Goal: Complete application form: Complete application form

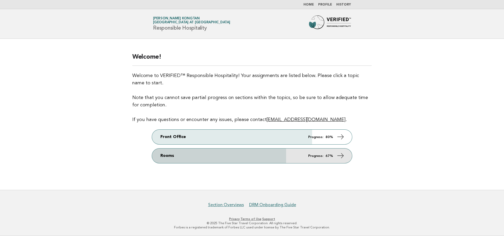
click at [342, 156] on icon at bounding box center [341, 156] width 8 height 8
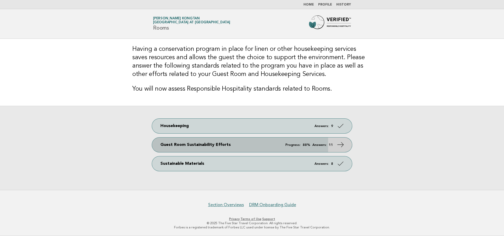
click at [342, 143] on icon at bounding box center [341, 145] width 8 height 8
click at [341, 144] on icon at bounding box center [341, 145] width 8 height 8
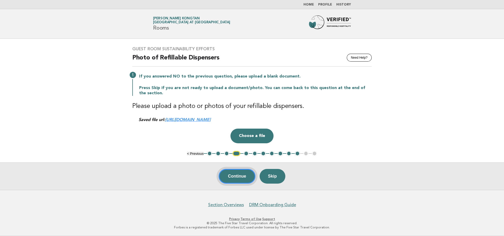
click at [235, 178] on button "Continue" at bounding box center [237, 176] width 36 height 15
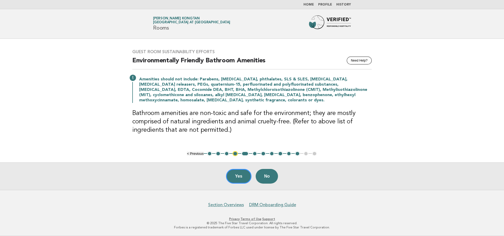
click at [247, 155] on button "5" at bounding box center [245, 153] width 8 height 5
click at [255, 154] on button "6" at bounding box center [254, 153] width 5 height 5
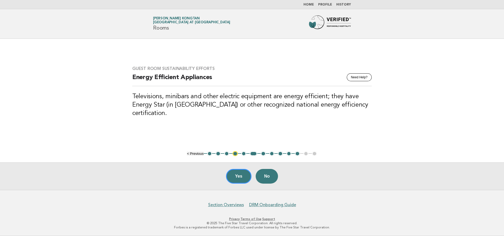
click at [264, 153] on button "7" at bounding box center [263, 153] width 5 height 5
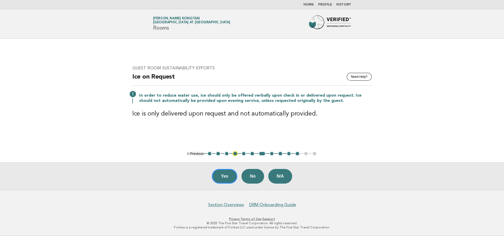
click at [271, 153] on button "8" at bounding box center [271, 153] width 5 height 5
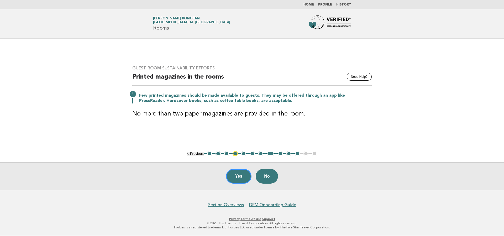
click at [278, 153] on button "9" at bounding box center [280, 153] width 5 height 5
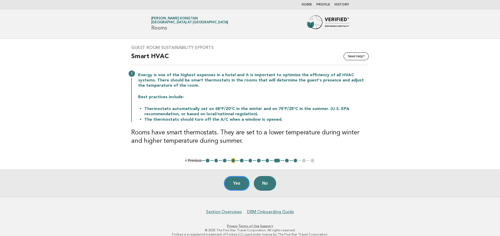
click at [286, 158] on button "10" at bounding box center [286, 160] width 5 height 5
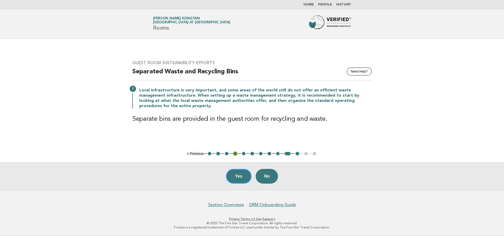
click at [295, 154] on button "11" at bounding box center [297, 153] width 5 height 5
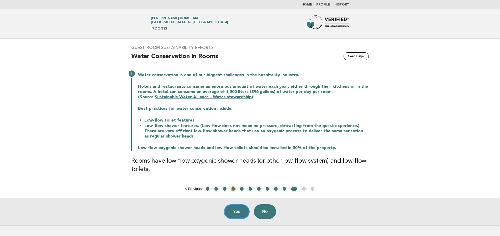
click at [311, 3] on link "Home" at bounding box center [306, 4] width 10 height 3
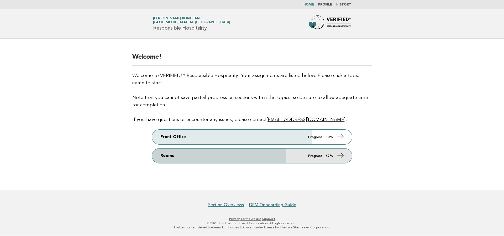
click at [341, 158] on icon at bounding box center [341, 156] width 8 height 8
click at [342, 154] on icon at bounding box center [341, 156] width 8 height 8
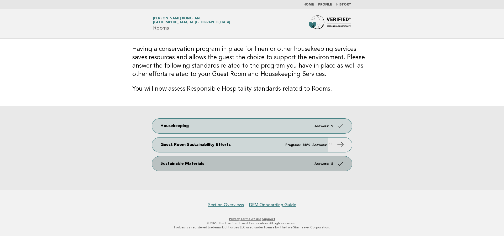
click at [341, 163] on icon at bounding box center [341, 164] width 8 height 8
click at [341, 164] on icon at bounding box center [341, 164] width 8 height 8
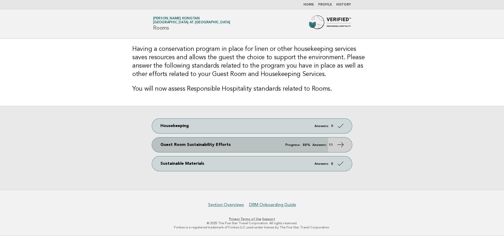
click at [342, 143] on icon at bounding box center [341, 145] width 8 height 8
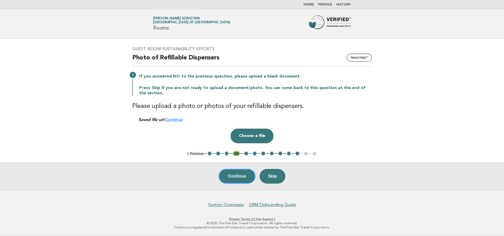
click at [208, 153] on button "1" at bounding box center [209, 153] width 5 height 5
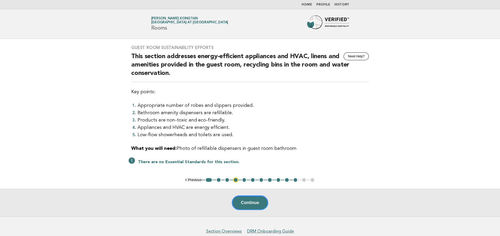
click at [216, 182] on ul "< Previous 1 2 3 4 5 6 7 8 9 10 11 12 13" at bounding box center [250, 180] width 130 height 5
click at [220, 179] on button "2" at bounding box center [218, 180] width 5 height 5
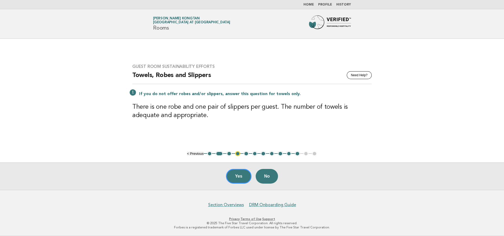
click at [245, 156] on button "5" at bounding box center [245, 153] width 5 height 5
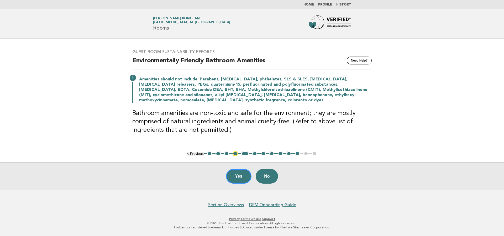
click at [255, 155] on button "6" at bounding box center [254, 153] width 5 height 5
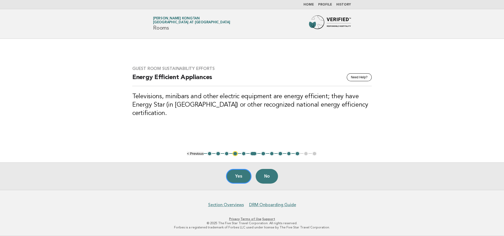
click at [261, 156] on button "7" at bounding box center [263, 153] width 5 height 5
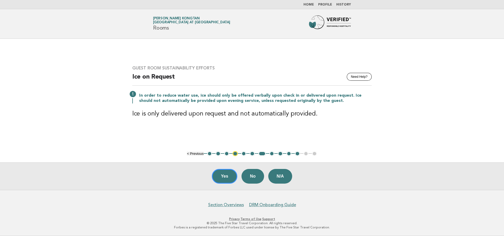
click at [273, 154] on button "8" at bounding box center [271, 153] width 5 height 5
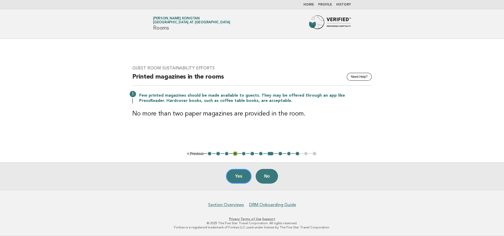
click at [279, 156] on button "9" at bounding box center [280, 153] width 5 height 5
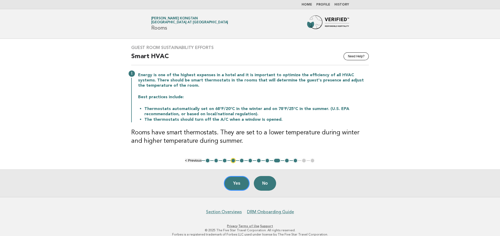
click at [290, 160] on ul "< Previous 1 2 3 4 5 6 7 8 9 10 11 12 13" at bounding box center [250, 160] width 130 height 5
click at [287, 161] on button "10" at bounding box center [286, 160] width 5 height 5
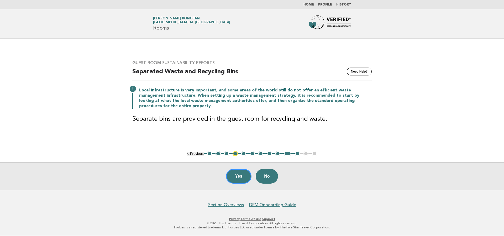
click at [297, 156] on button "11" at bounding box center [297, 153] width 5 height 5
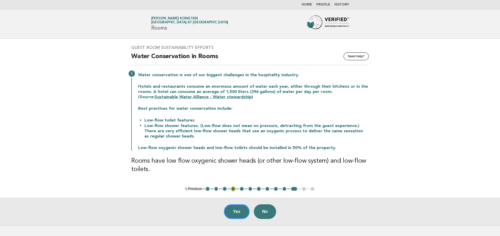
click at [307, 3] on li "Home" at bounding box center [306, 5] width 10 height 4
click at [308, 5] on link "Home" at bounding box center [306, 4] width 10 height 3
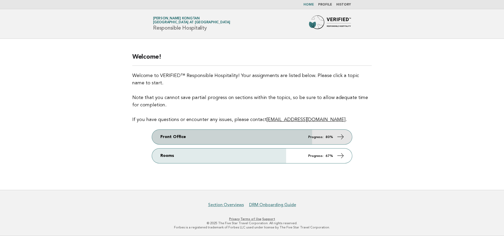
click at [343, 135] on icon at bounding box center [341, 137] width 8 height 8
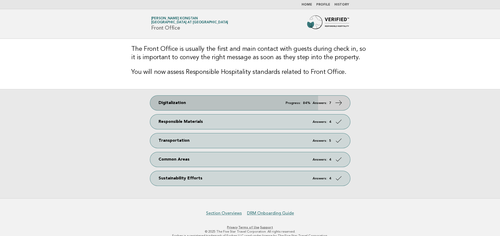
click at [339, 100] on icon at bounding box center [338, 103] width 8 height 8
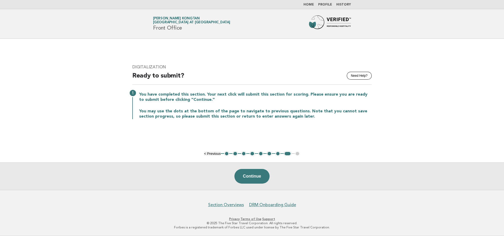
click at [229, 153] on ul "< Previous 1 2 3 4 5 6 7 8 9" at bounding box center [252, 153] width 96 height 5
click at [233, 154] on button "2" at bounding box center [234, 153] width 5 height 5
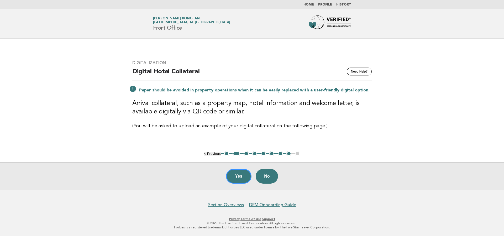
drag, startPoint x: 247, startPoint y: 155, endPoint x: 245, endPoint y: 146, distance: 9.1
click at [245, 146] on main "Digitalization Need Help? Digital Hotel Collateral Paper should be avoided in p…" at bounding box center [252, 114] width 504 height 151
click at [247, 153] on button "3" at bounding box center [245, 153] width 5 height 5
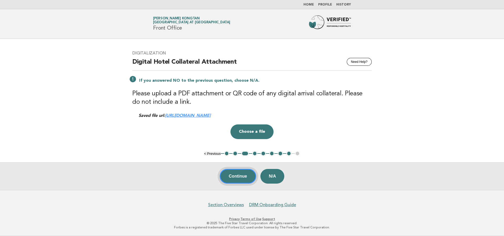
click at [240, 177] on button "Continue" at bounding box center [238, 176] width 36 height 15
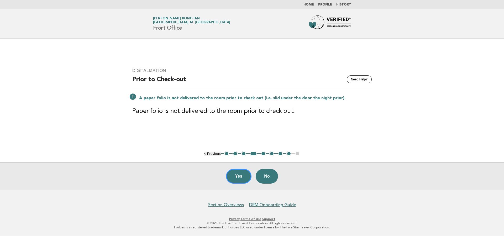
click at [265, 155] on button "5" at bounding box center [263, 153] width 5 height 5
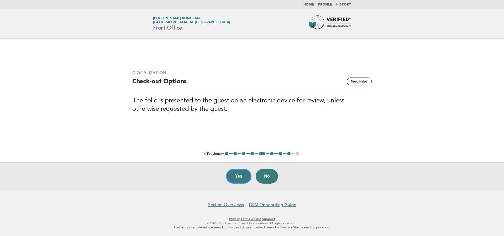
click at [270, 155] on button "6" at bounding box center [271, 153] width 5 height 5
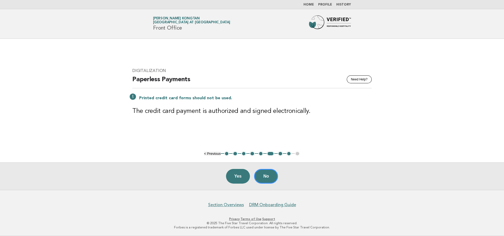
click at [279, 154] on button "7" at bounding box center [280, 153] width 5 height 5
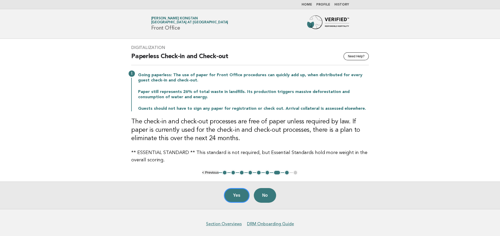
click at [284, 172] on button "8" at bounding box center [286, 172] width 5 height 5
click at [287, 173] on button "8" at bounding box center [286, 172] width 5 height 5
click at [309, 4] on link "Home" at bounding box center [306, 4] width 10 height 3
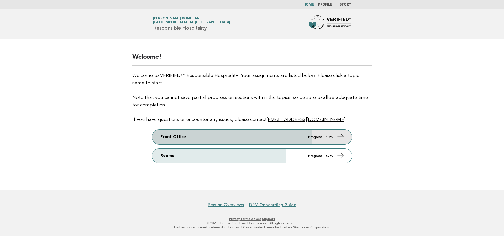
click at [339, 137] on icon at bounding box center [341, 137] width 8 height 8
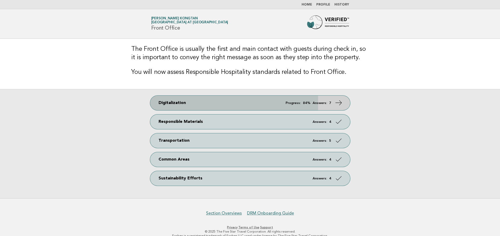
click at [339, 102] on icon at bounding box center [338, 103] width 8 height 8
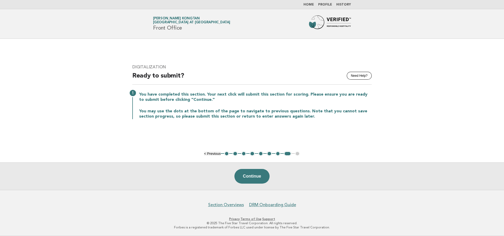
click at [235, 157] on main "Digitalization Need Help? Ready to submit? You have completed this section. You…" at bounding box center [252, 114] width 504 height 151
click at [235, 156] on button "2" at bounding box center [234, 153] width 5 height 5
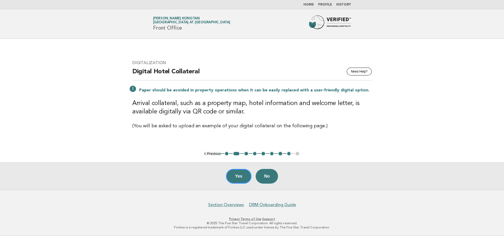
click at [245, 155] on button "3" at bounding box center [245, 153] width 5 height 5
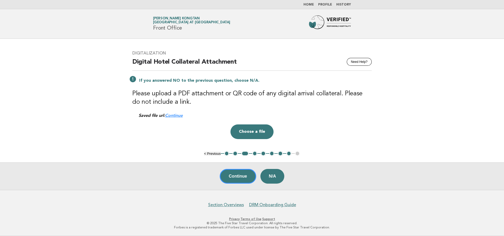
click at [263, 153] on button "5" at bounding box center [263, 153] width 5 height 5
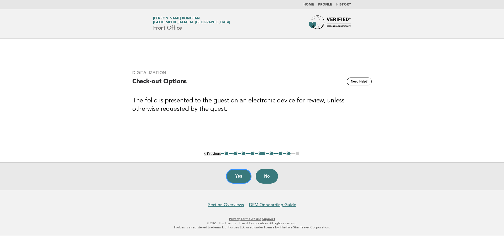
click at [313, 4] on link "Home" at bounding box center [308, 4] width 10 height 3
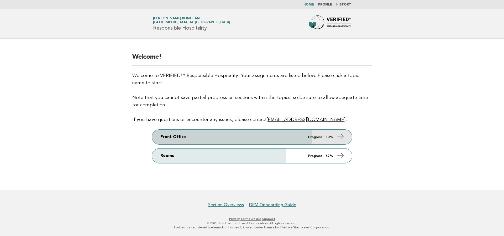
click at [339, 137] on icon at bounding box center [341, 137] width 8 height 8
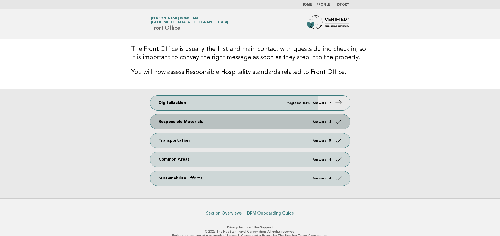
click at [338, 121] on icon at bounding box center [338, 122] width 8 height 8
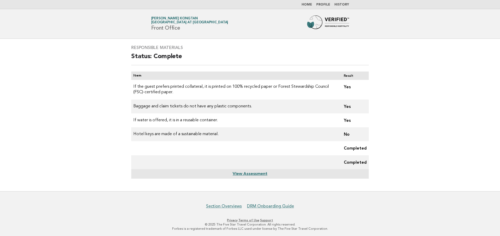
click at [307, 6] on link "Home" at bounding box center [306, 4] width 10 height 3
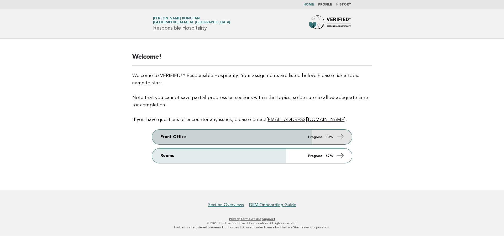
click at [343, 135] on icon at bounding box center [341, 137] width 8 height 8
click at [341, 138] on icon at bounding box center [341, 137] width 8 height 8
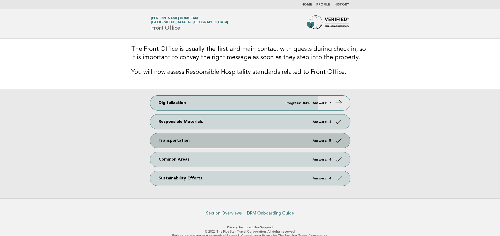
click at [336, 141] on icon at bounding box center [338, 141] width 8 height 8
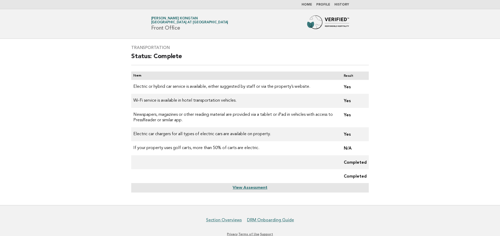
click at [309, 4] on link "Home" at bounding box center [306, 4] width 10 height 3
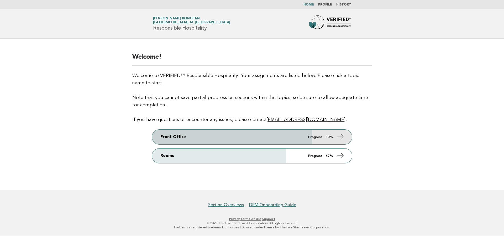
click at [339, 138] on icon at bounding box center [341, 137] width 8 height 8
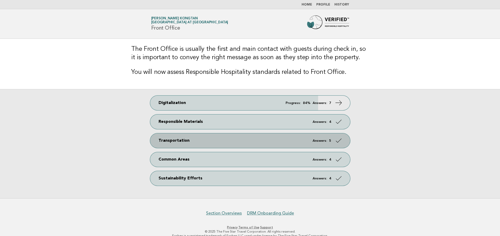
click at [338, 142] on icon at bounding box center [338, 141] width 8 height 8
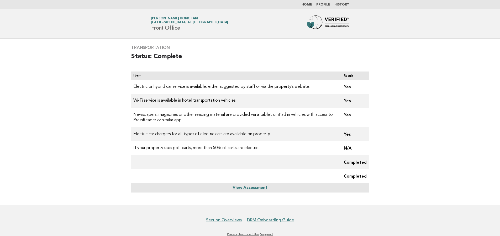
click at [311, 4] on link "Home" at bounding box center [306, 4] width 10 height 3
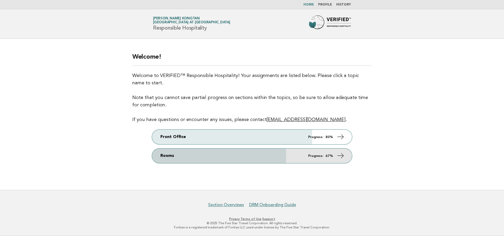
click at [343, 155] on icon at bounding box center [341, 156] width 8 height 8
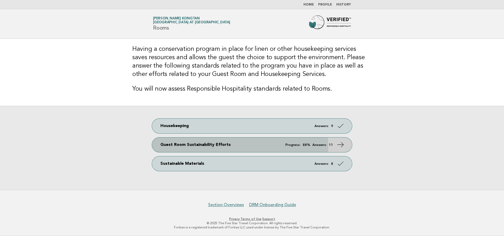
click at [342, 143] on icon at bounding box center [341, 145] width 8 height 8
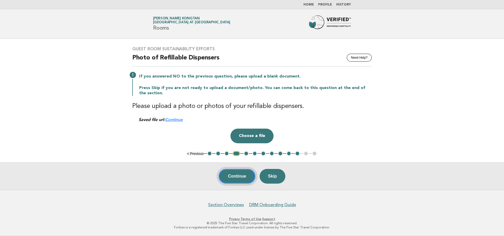
click at [233, 176] on button "Continue" at bounding box center [237, 176] width 36 height 15
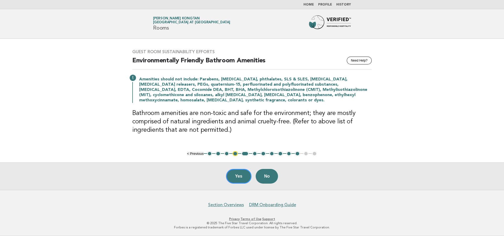
click at [246, 153] on button "5" at bounding box center [245, 153] width 8 height 5
click at [256, 155] on button "6" at bounding box center [254, 153] width 5 height 5
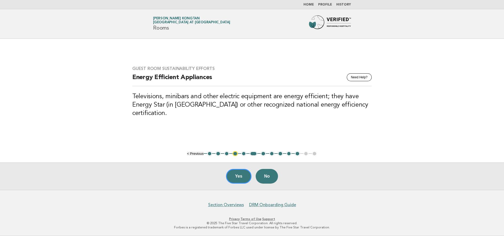
click at [263, 154] on button "7" at bounding box center [263, 153] width 5 height 5
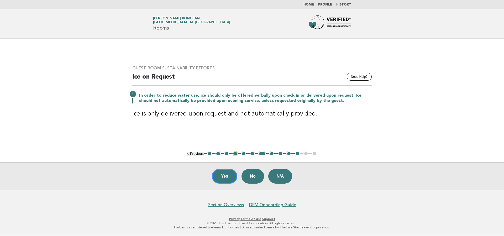
click at [271, 154] on button "8" at bounding box center [271, 153] width 5 height 5
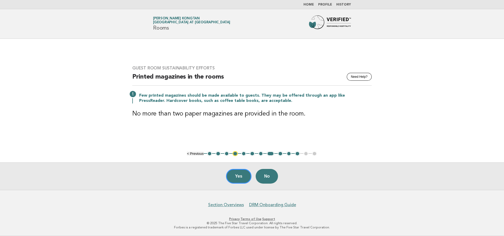
click at [279, 154] on button "9" at bounding box center [280, 153] width 5 height 5
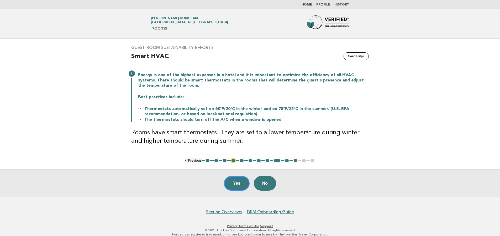
click at [284, 160] on button "10" at bounding box center [286, 160] width 5 height 5
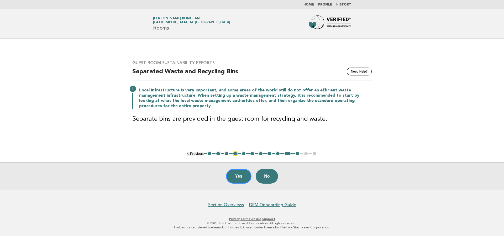
click at [296, 160] on main "Guest Room Sustainability Efforts Need Help? Separated Waste and Recycling Bins…" at bounding box center [252, 114] width 504 height 151
drag, startPoint x: 296, startPoint y: 157, endPoint x: 298, endPoint y: 154, distance: 3.7
click at [296, 156] on main "Guest Room Sustainability Efforts Need Help? Separated Waste and Recycling Bins…" at bounding box center [252, 114] width 504 height 151
click at [298, 154] on button "11" at bounding box center [297, 153] width 5 height 5
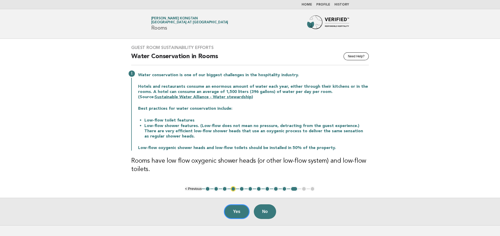
click at [242, 190] on button "5" at bounding box center [241, 189] width 5 height 5
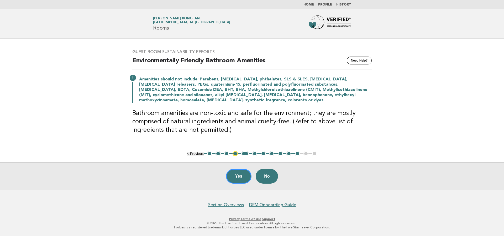
click at [255, 155] on button "6" at bounding box center [254, 153] width 5 height 5
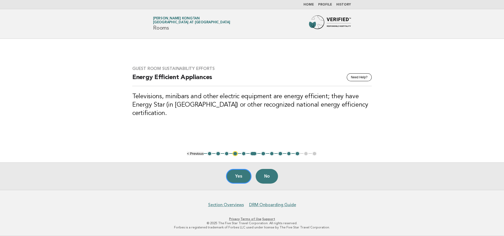
click at [263, 154] on button "7" at bounding box center [263, 153] width 5 height 5
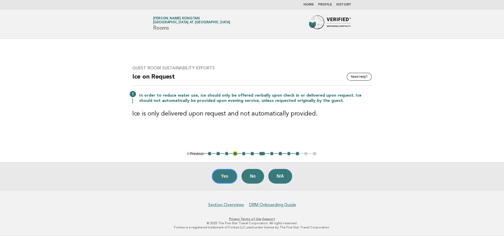
click at [270, 154] on button "8" at bounding box center [271, 153] width 5 height 5
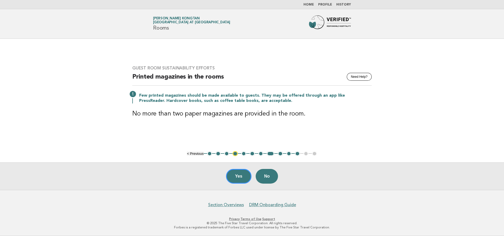
click at [281, 153] on button "9" at bounding box center [280, 153] width 5 height 5
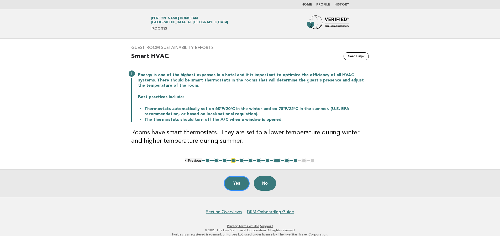
click at [283, 161] on ul "< Previous 1 2 3 4 5 6 7 8 9 10 11 12 13" at bounding box center [250, 160] width 130 height 5
click at [287, 161] on button "10" at bounding box center [286, 160] width 5 height 5
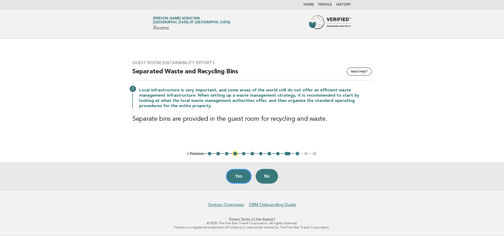
click at [297, 154] on button "11" at bounding box center [297, 153] width 5 height 5
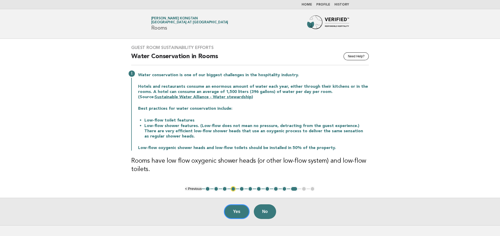
click at [306, 5] on link "Home" at bounding box center [306, 4] width 10 height 3
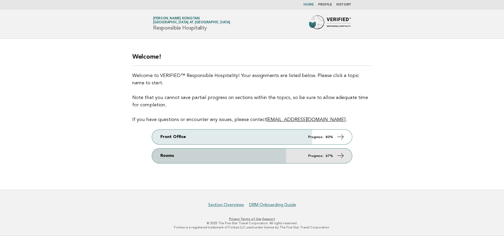
click at [343, 155] on icon at bounding box center [341, 156] width 8 height 8
click at [340, 155] on icon at bounding box center [341, 156] width 8 height 8
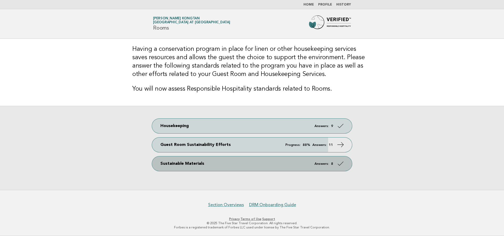
click at [341, 164] on icon at bounding box center [341, 164] width 8 height 8
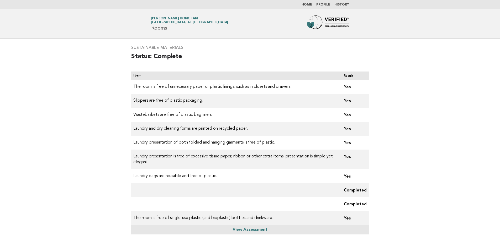
click at [308, 5] on link "Home" at bounding box center [306, 4] width 10 height 3
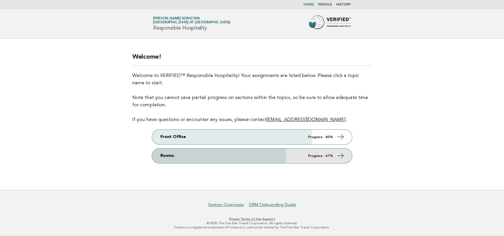
click at [339, 155] on icon at bounding box center [341, 156] width 8 height 8
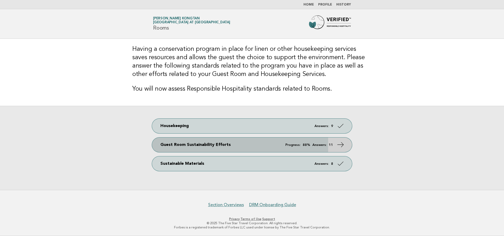
click at [341, 143] on icon at bounding box center [341, 145] width 8 height 8
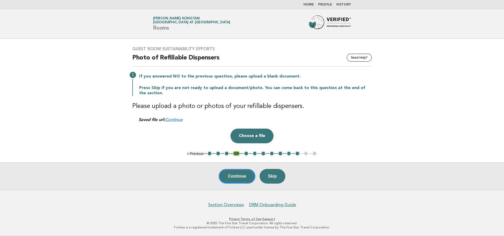
click at [246, 155] on button "5" at bounding box center [245, 153] width 5 height 5
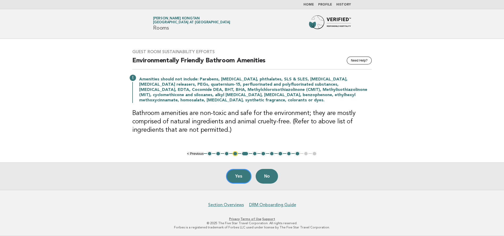
click at [253, 154] on button "6" at bounding box center [254, 153] width 5 height 5
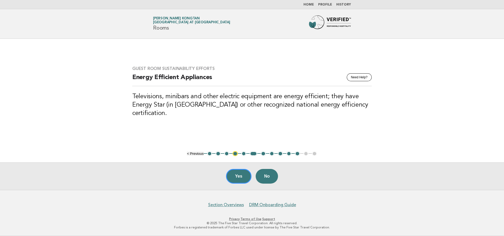
click at [262, 156] on button "7" at bounding box center [263, 153] width 5 height 5
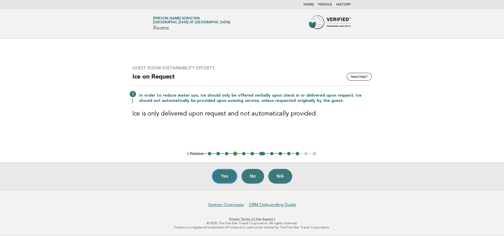
click at [269, 156] on ul "< Previous 1 2 3 4 5 6 7 8 9 10 11 12 13" at bounding box center [252, 153] width 130 height 5
click at [273, 156] on button "8" at bounding box center [271, 153] width 5 height 5
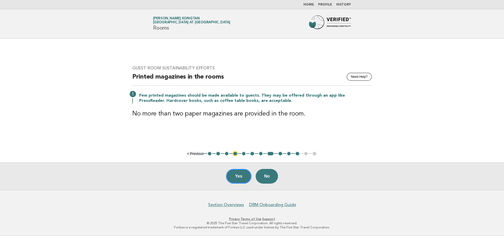
click at [281, 156] on button "9" at bounding box center [280, 153] width 5 height 5
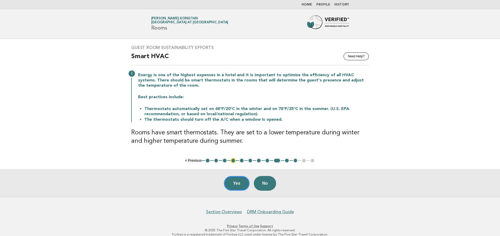
click at [288, 162] on button "10" at bounding box center [286, 160] width 5 height 5
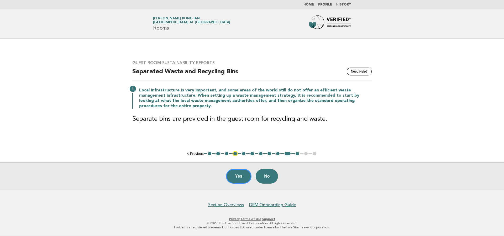
click at [297, 156] on button "11" at bounding box center [297, 153] width 5 height 5
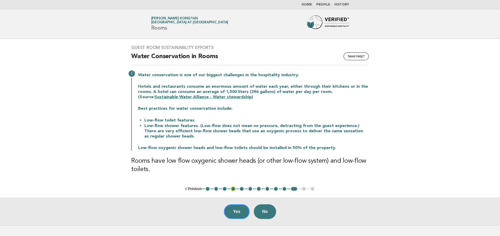
click at [243, 188] on button "5" at bounding box center [241, 189] width 5 height 5
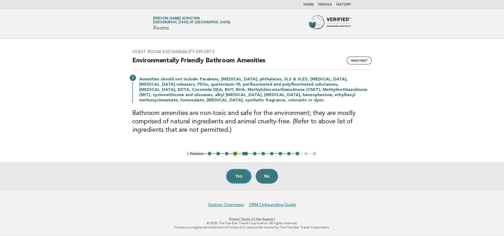
click at [256, 154] on button "6" at bounding box center [254, 153] width 5 height 5
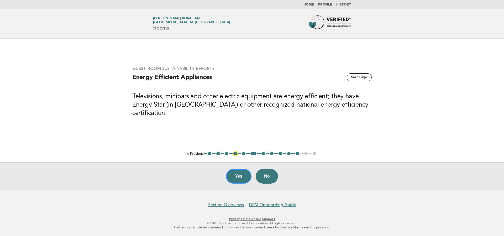
click at [262, 156] on button "7" at bounding box center [263, 153] width 5 height 5
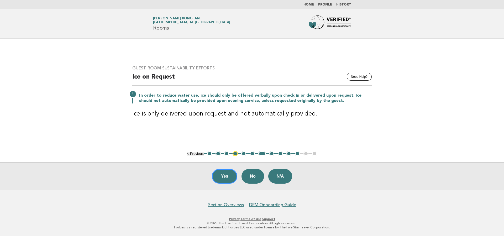
click at [270, 155] on button "8" at bounding box center [271, 153] width 5 height 5
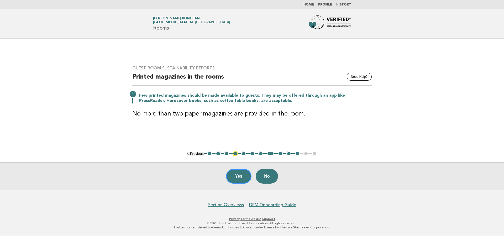
click at [279, 154] on button "9" at bounding box center [280, 153] width 5 height 5
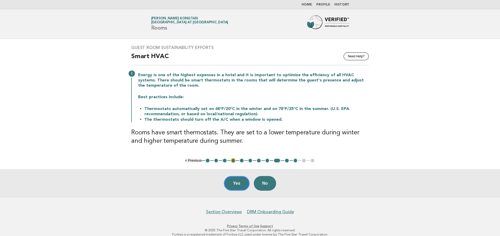
click at [286, 161] on button "10" at bounding box center [286, 160] width 5 height 5
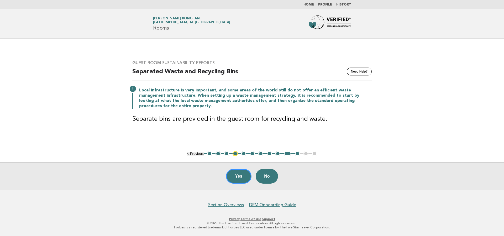
click at [296, 156] on button "11" at bounding box center [297, 153] width 5 height 5
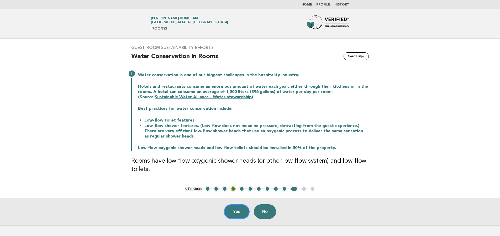
click at [310, 4] on link "Home" at bounding box center [306, 4] width 10 height 3
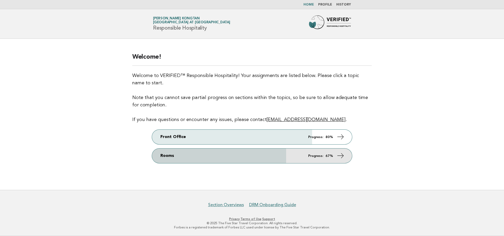
click at [340, 156] on icon at bounding box center [341, 156] width 8 height 8
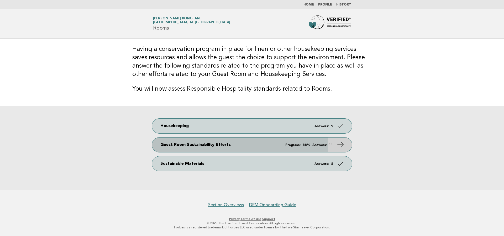
click at [342, 144] on icon at bounding box center [341, 145] width 8 height 8
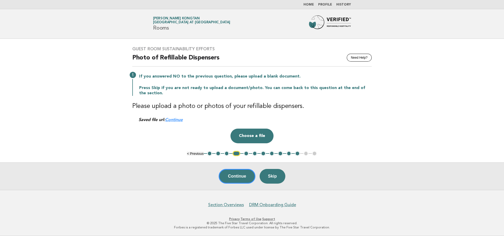
click at [248, 153] on button "5" at bounding box center [245, 153] width 5 height 5
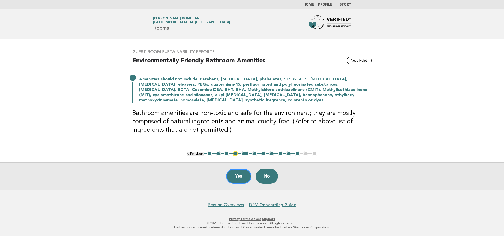
click at [253, 154] on button "6" at bounding box center [254, 153] width 5 height 5
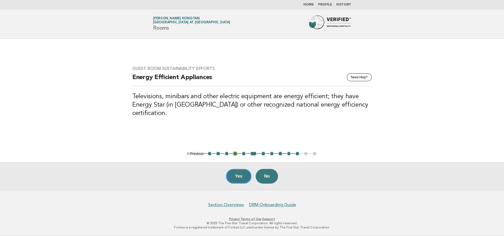
click at [263, 155] on button "7" at bounding box center [263, 153] width 5 height 5
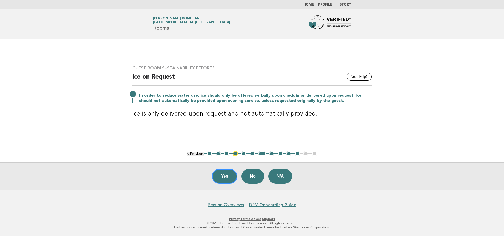
click at [271, 153] on button "8" at bounding box center [271, 153] width 5 height 5
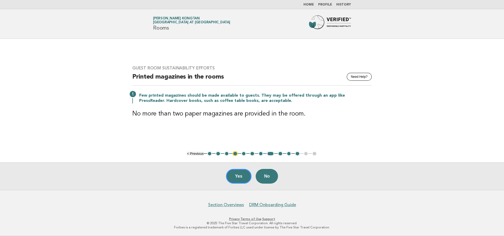
click at [280, 155] on button "9" at bounding box center [280, 153] width 5 height 5
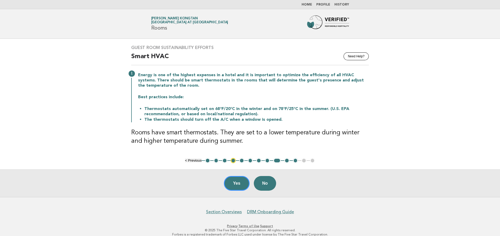
click at [288, 161] on button "10" at bounding box center [286, 160] width 5 height 5
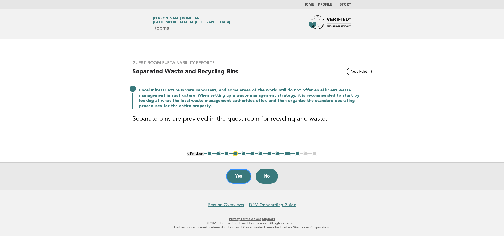
click at [297, 156] on button "11" at bounding box center [297, 153] width 5 height 5
